Goal: Task Accomplishment & Management: Manage account settings

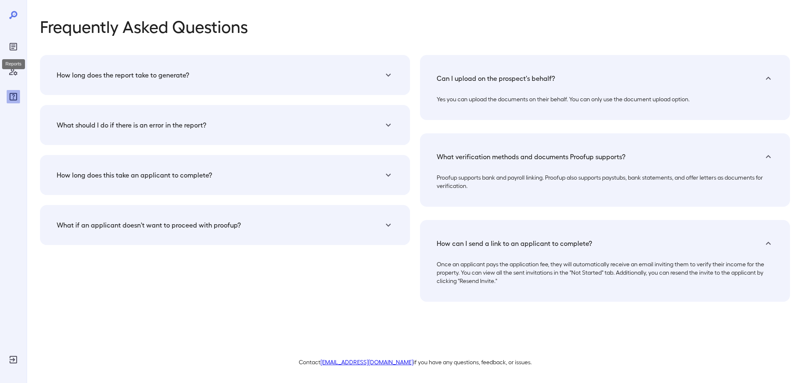
click at [12, 45] on icon "Reports" at bounding box center [13, 47] width 4 height 4
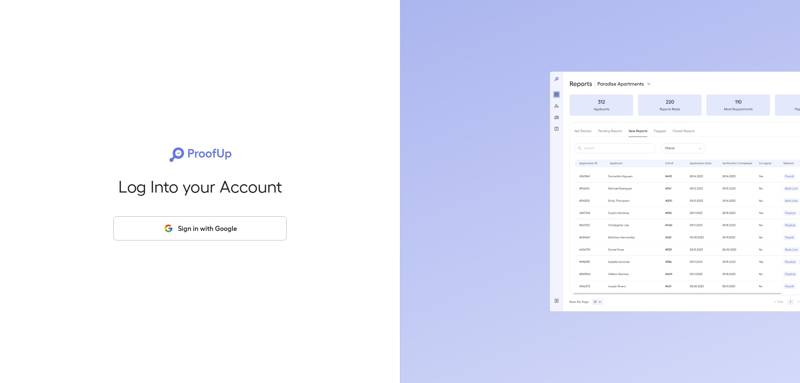
click at [203, 229] on button "Sign in with Google" at bounding box center [199, 228] width 173 height 24
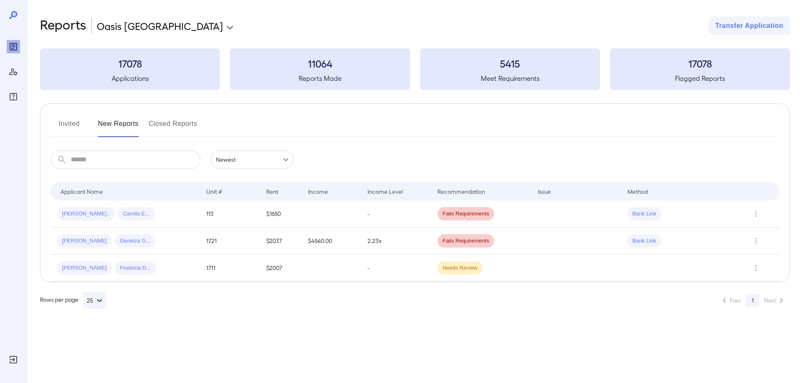
click at [70, 122] on button "Invited" at bounding box center [68, 127] width 37 height 20
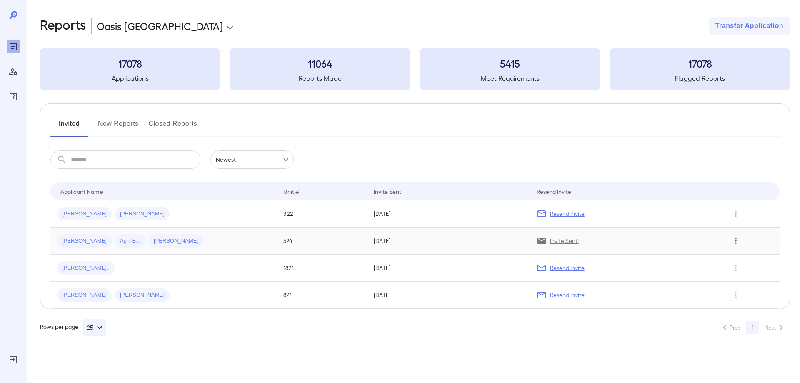
click at [737, 239] on icon "Row Actions" at bounding box center [735, 241] width 9 height 10
click at [739, 257] on li "View Application" at bounding box center [760, 257] width 66 height 13
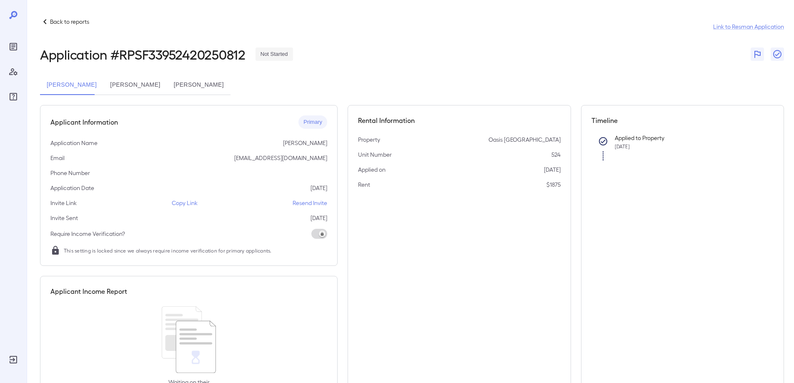
click at [44, 19] on icon at bounding box center [45, 22] width 10 height 10
